Goal: Transaction & Acquisition: Download file/media

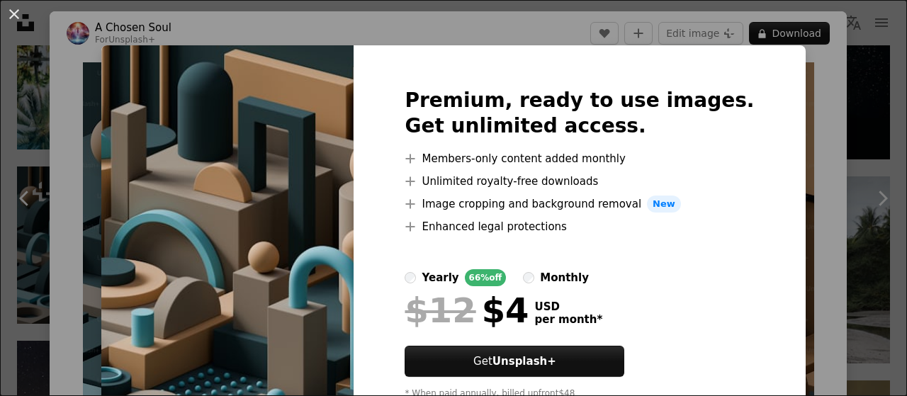
scroll to position [58, 0]
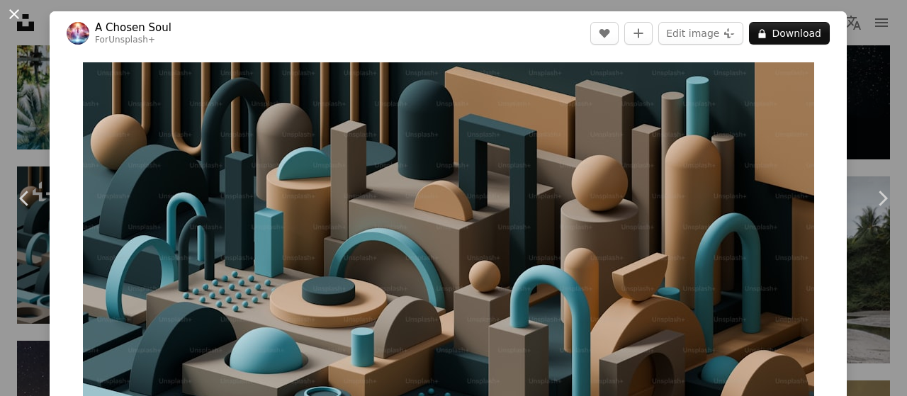
click at [14, 13] on button "An X shape" at bounding box center [14, 14] width 17 height 17
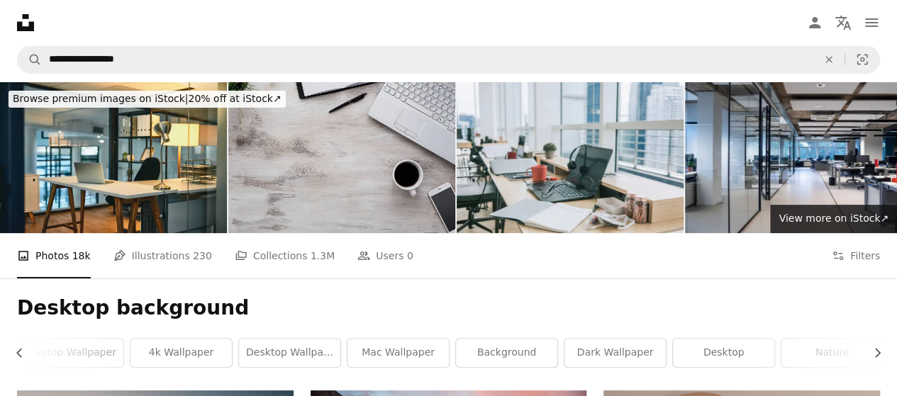
click at [287, 169] on img at bounding box center [341, 157] width 227 height 151
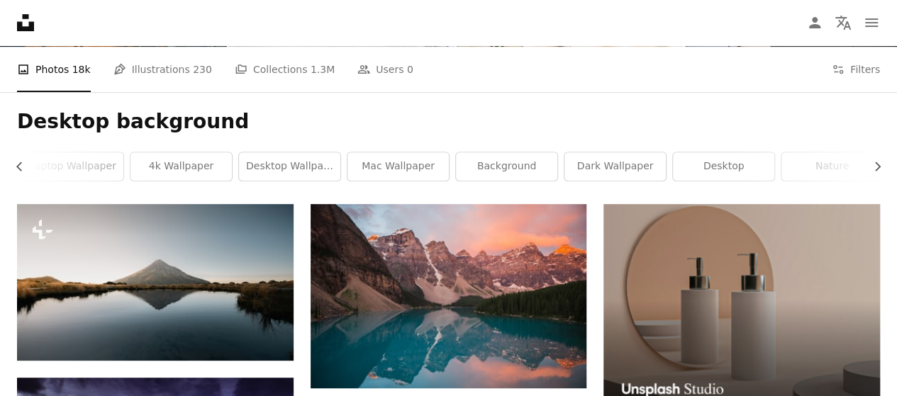
scroll to position [137, 0]
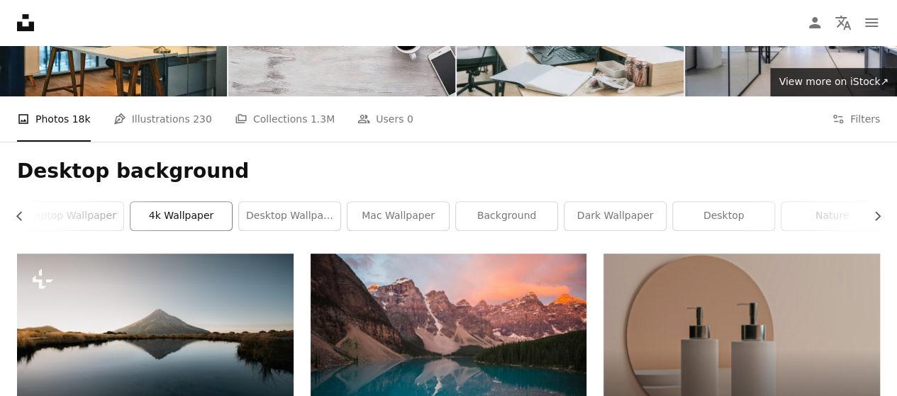
click at [174, 217] on link "4k wallpaper" at bounding box center [180, 216] width 101 height 28
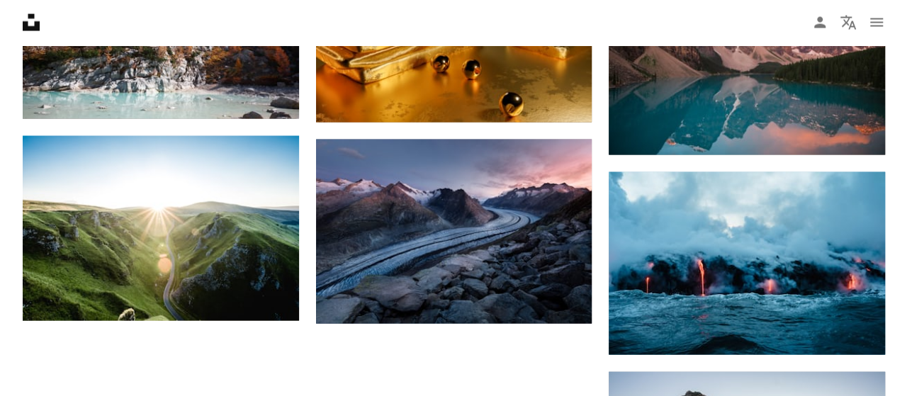
scroll to position [1406, 0]
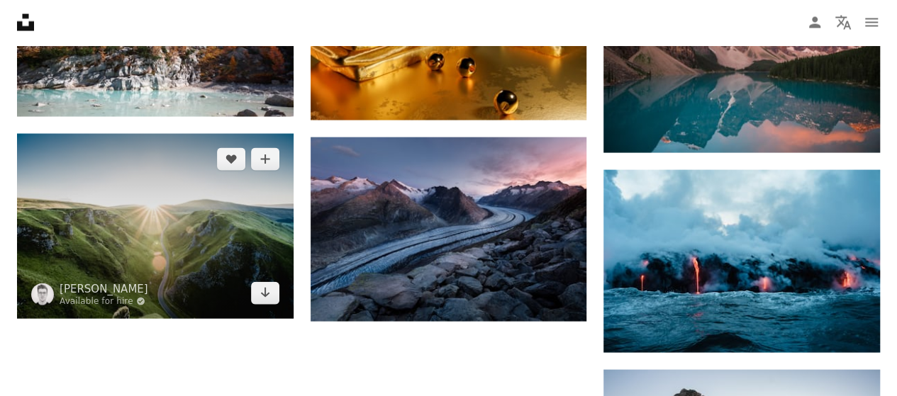
click at [174, 217] on img at bounding box center [155, 226] width 276 height 184
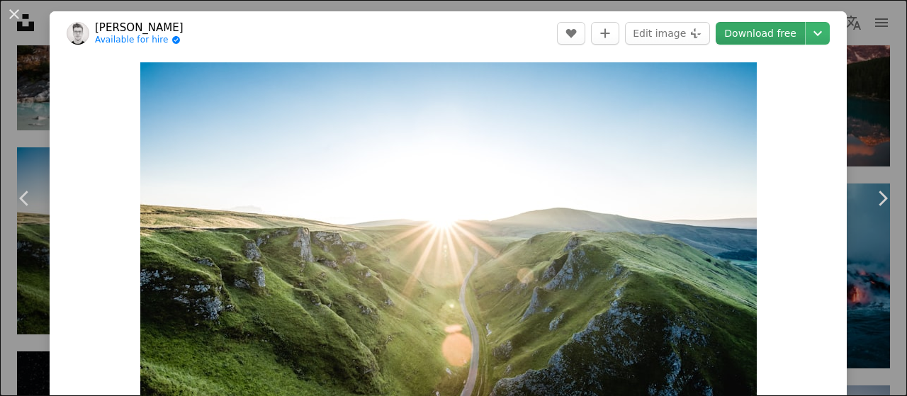
click at [749, 34] on link "Download free" at bounding box center [760, 33] width 89 height 23
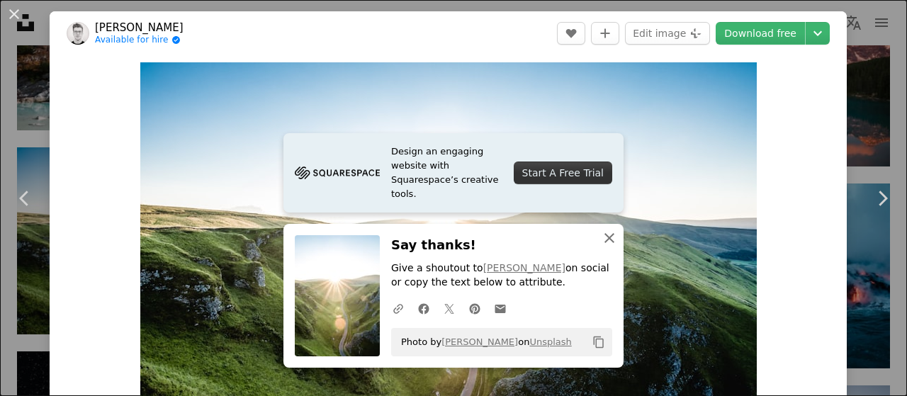
click at [605, 235] on icon "button" at bounding box center [610, 238] width 10 height 10
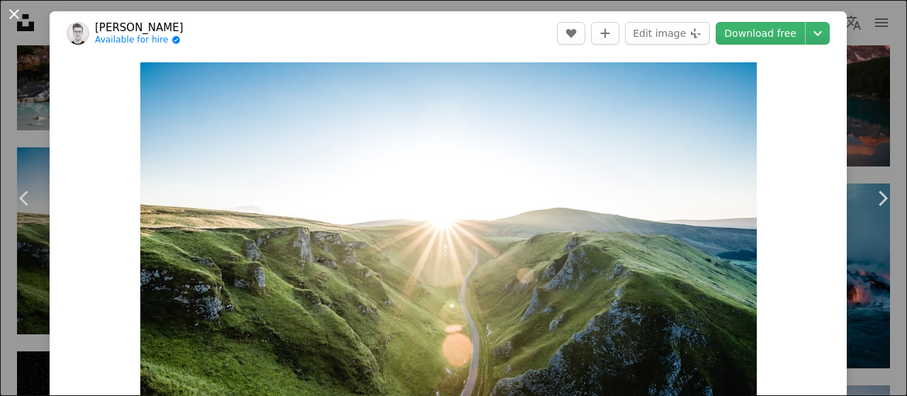
click at [18, 17] on button "An X shape" at bounding box center [14, 14] width 17 height 17
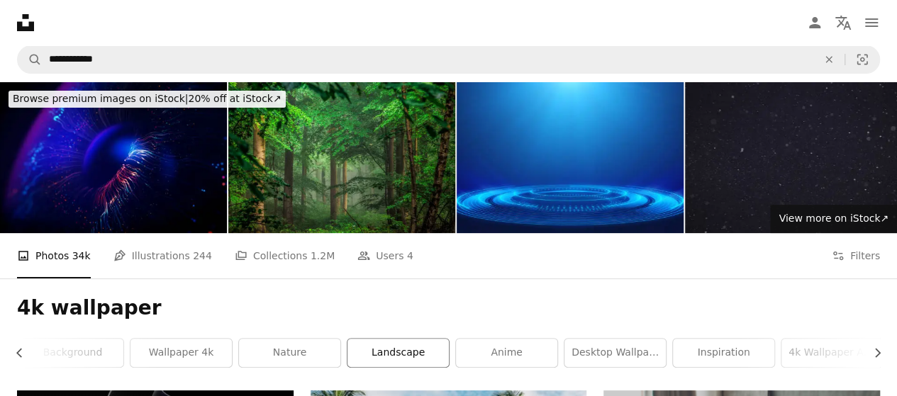
click at [422, 357] on link "landscape" at bounding box center [397, 353] width 101 height 28
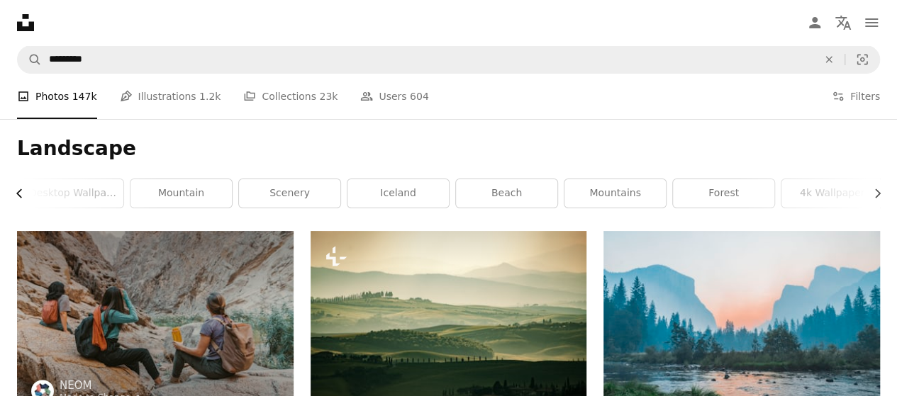
click at [14, 192] on icon "Chevron left" at bounding box center [20, 193] width 14 height 14
click at [14, 192] on div "Landscape Chevron right nature 8k wallpaper desktop wallpaper mountain scenery …" at bounding box center [448, 175] width 897 height 112
click at [69, 192] on link "nature" at bounding box center [68, 193] width 101 height 28
click at [163, 188] on link "8k wallpaper" at bounding box center [176, 193] width 101 height 28
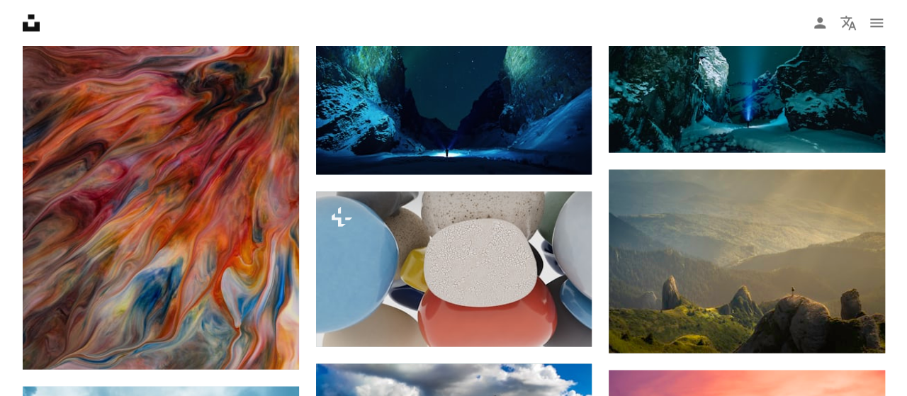
scroll to position [1170, 0]
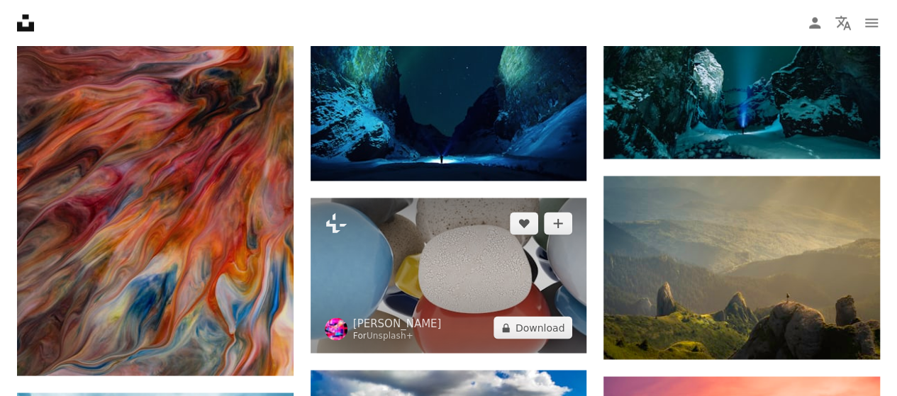
click at [425, 230] on img at bounding box center [448, 275] width 276 height 155
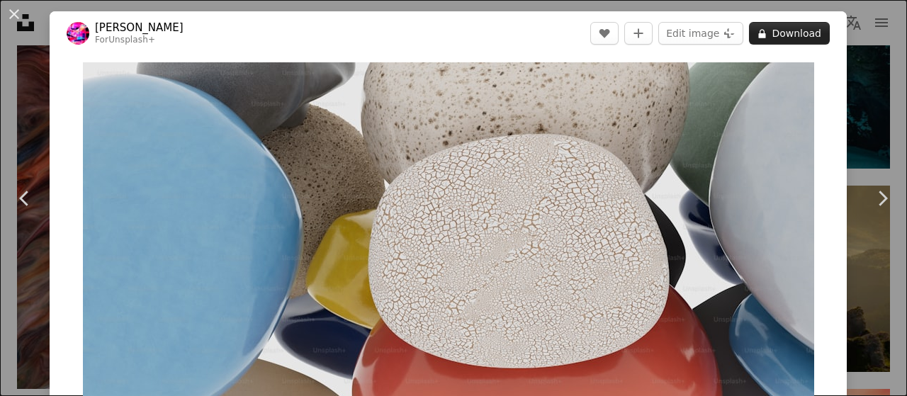
click at [795, 38] on button "A lock Download" at bounding box center [789, 33] width 81 height 23
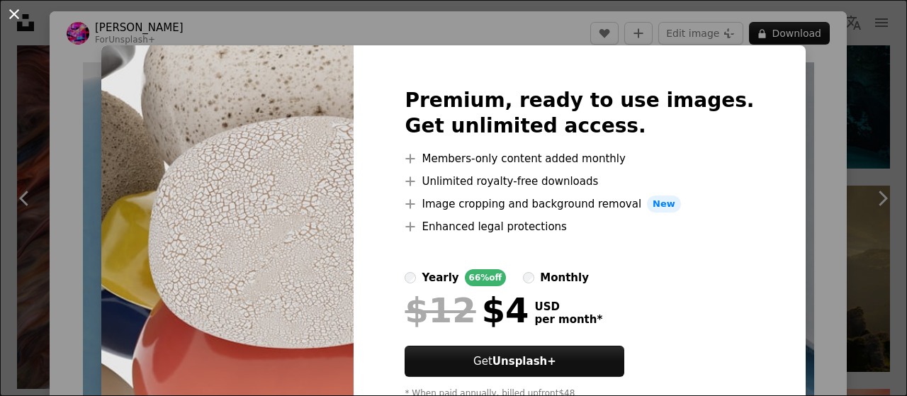
click at [10, 16] on button "An X shape" at bounding box center [14, 14] width 17 height 17
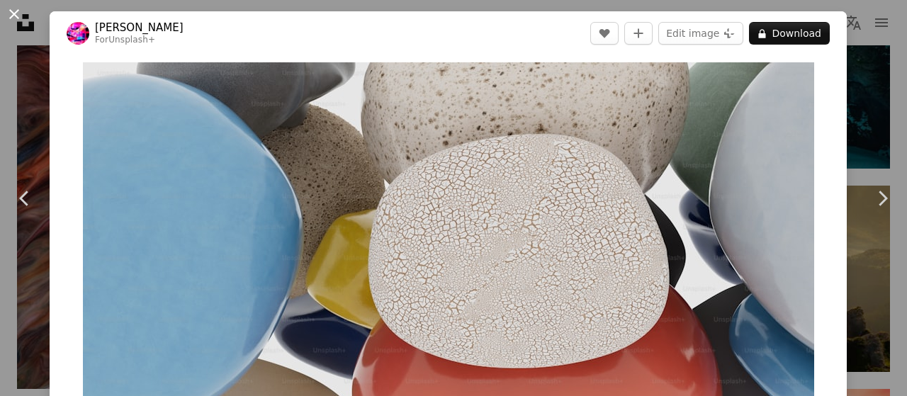
click at [18, 15] on button "An X shape" at bounding box center [14, 14] width 17 height 17
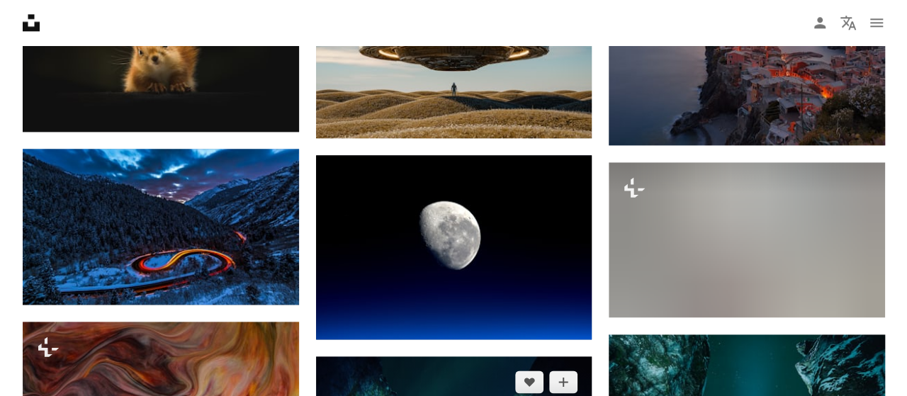
scroll to position [810, 0]
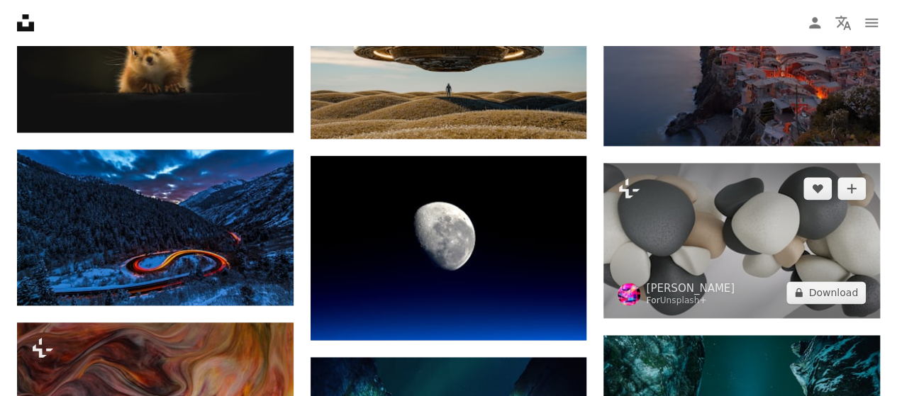
click at [756, 221] on img at bounding box center [741, 240] width 276 height 155
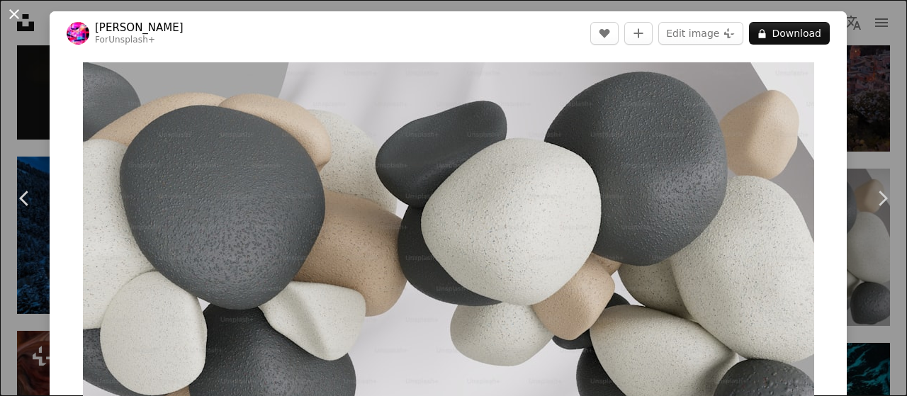
click at [11, 13] on button "An X shape" at bounding box center [14, 14] width 17 height 17
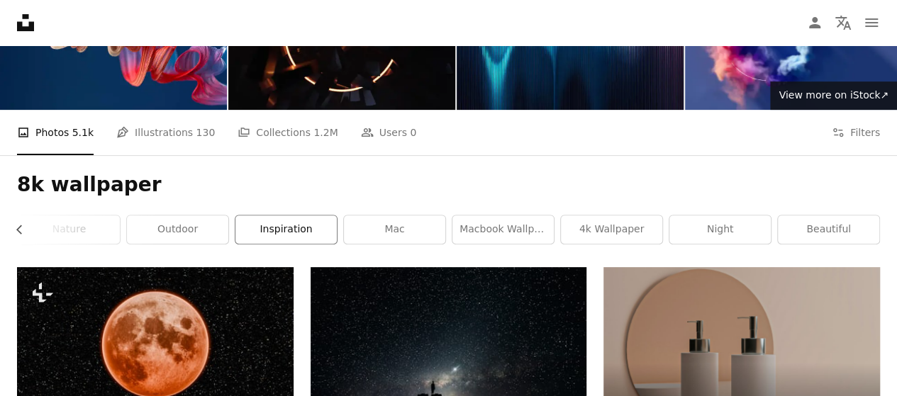
scroll to position [116, 0]
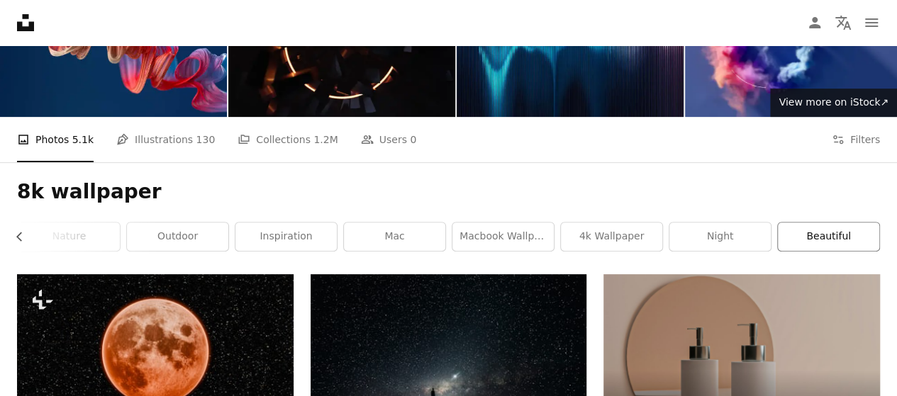
click at [821, 227] on link "beautiful" at bounding box center [828, 237] width 101 height 28
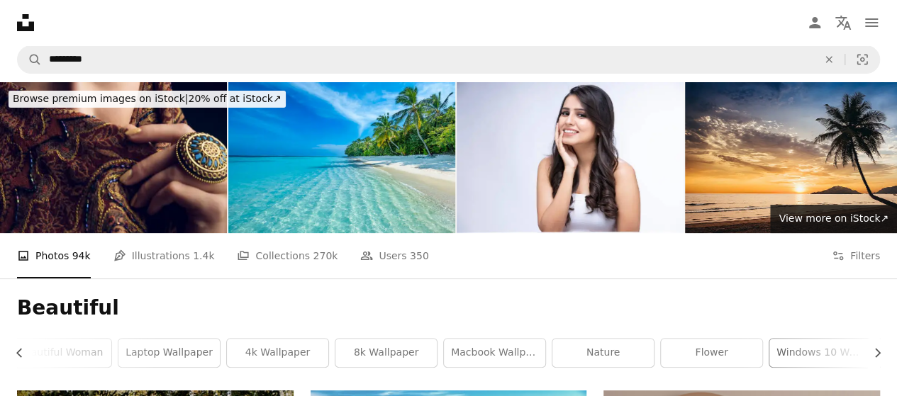
scroll to position [0, 218]
click at [487, 362] on link "macbook wallpaper" at bounding box center [500, 353] width 101 height 28
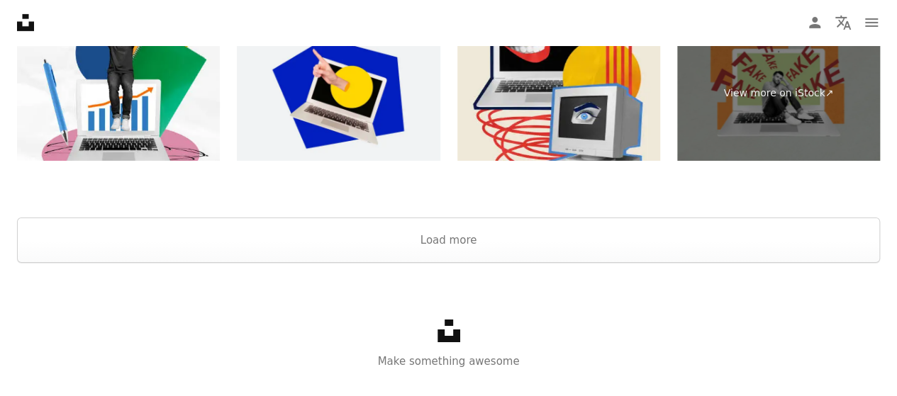
scroll to position [2379, 0]
